Goal: Find specific page/section: Find specific page/section

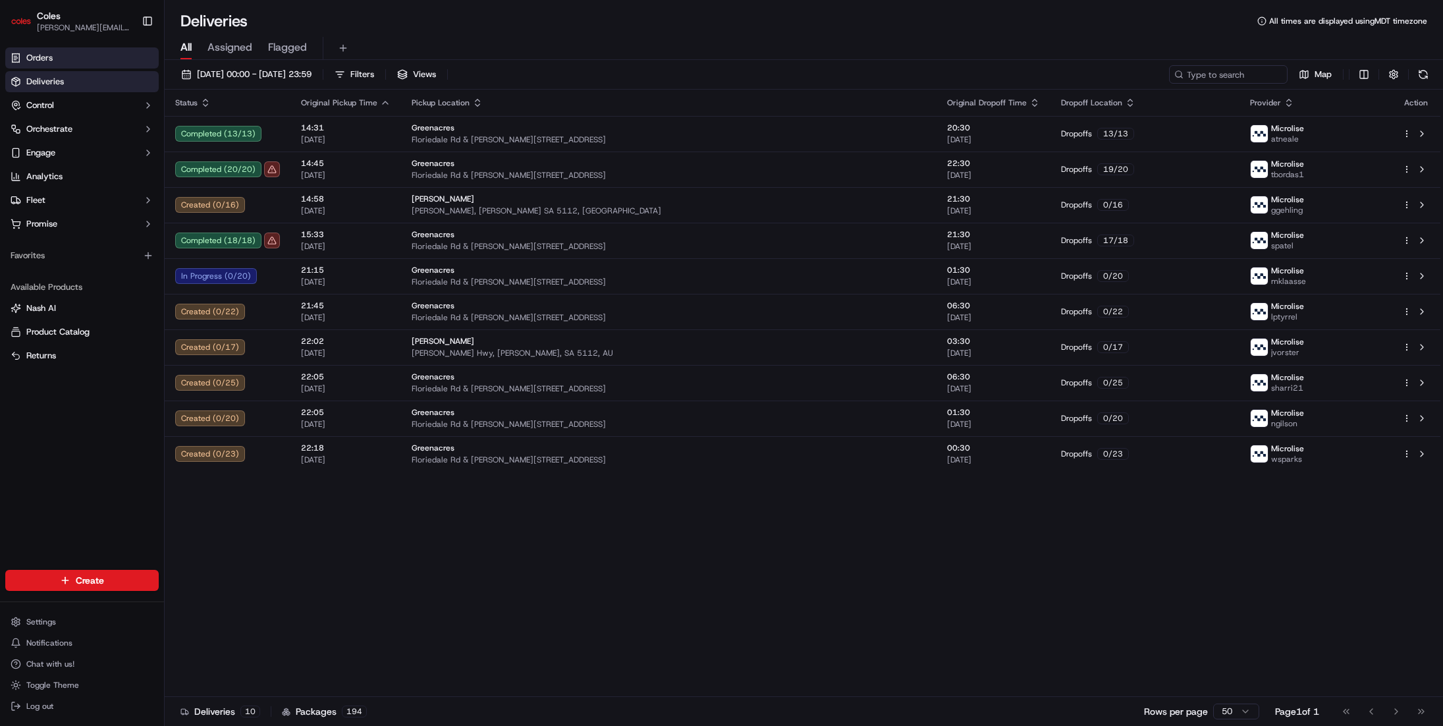
click at [126, 67] on link "Orders" at bounding box center [81, 57] width 153 height 21
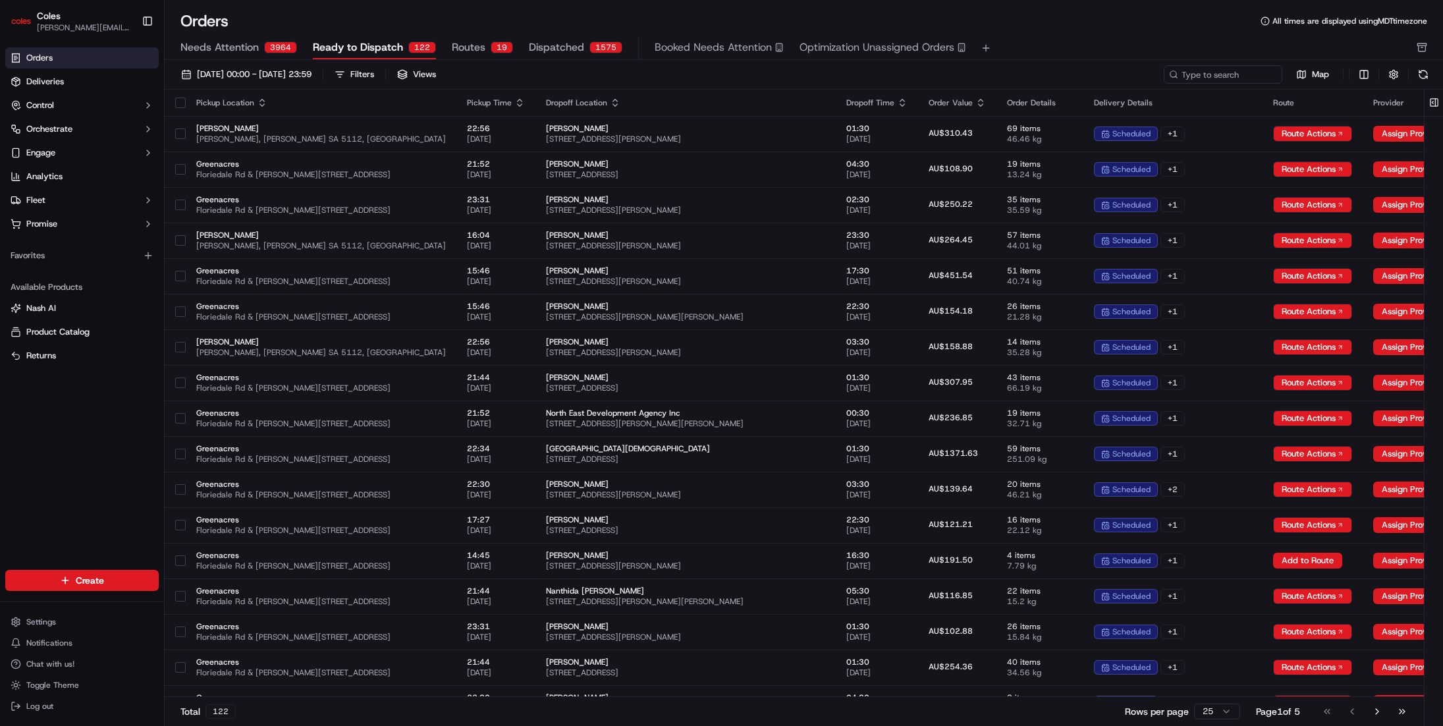
drag, startPoint x: 1346, startPoint y: 74, endPoint x: 1356, endPoint y: 112, distance: 39.6
click at [1346, 78] on div "Map" at bounding box center [1298, 74] width 269 height 18
drag, startPoint x: 1352, startPoint y: 78, endPoint x: 1340, endPoint y: 76, distance: 12.7
click at [1340, 76] on div "Map" at bounding box center [1298, 74] width 269 height 18
drag, startPoint x: 1344, startPoint y: 73, endPoint x: 1350, endPoint y: 80, distance: 8.9
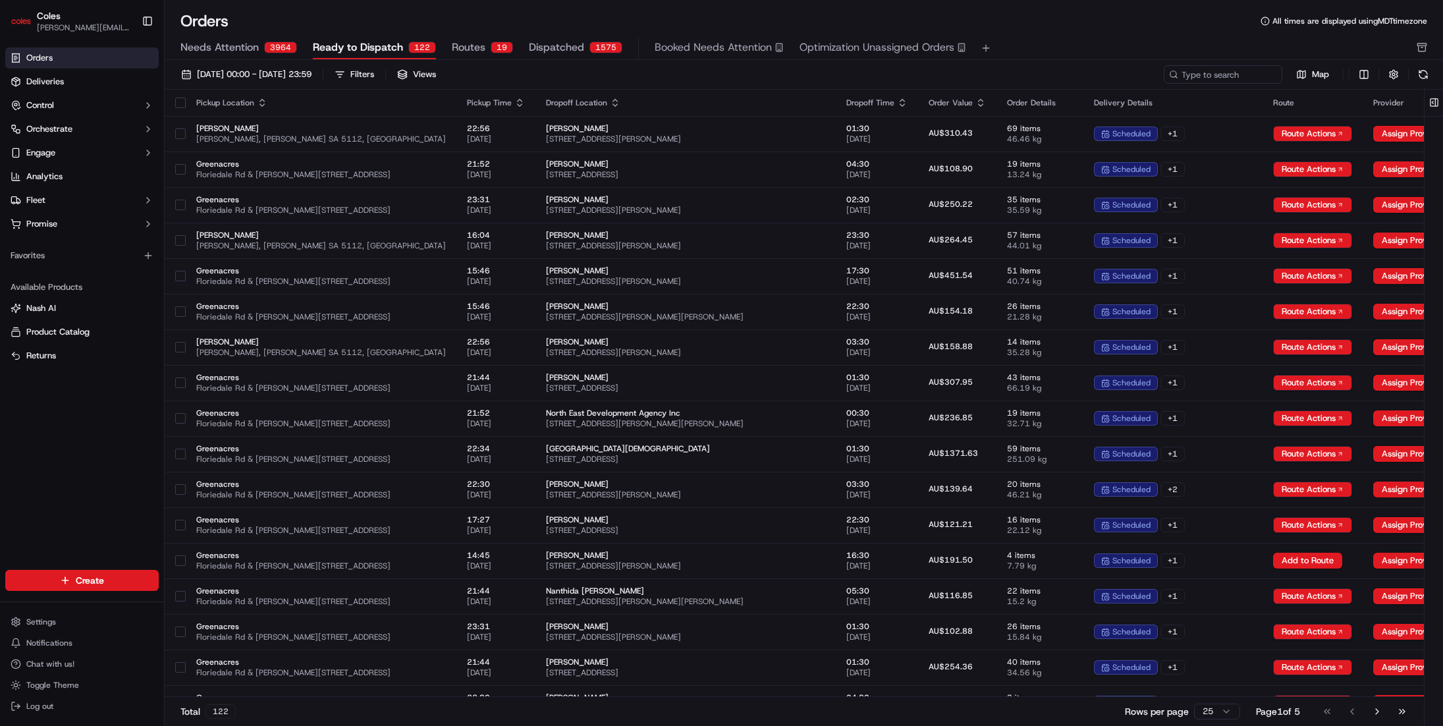
click at [1350, 80] on div "Map" at bounding box center [1298, 74] width 269 height 18
click at [1347, 76] on div "Map" at bounding box center [1298, 74] width 269 height 18
